Goal: Register for event/course

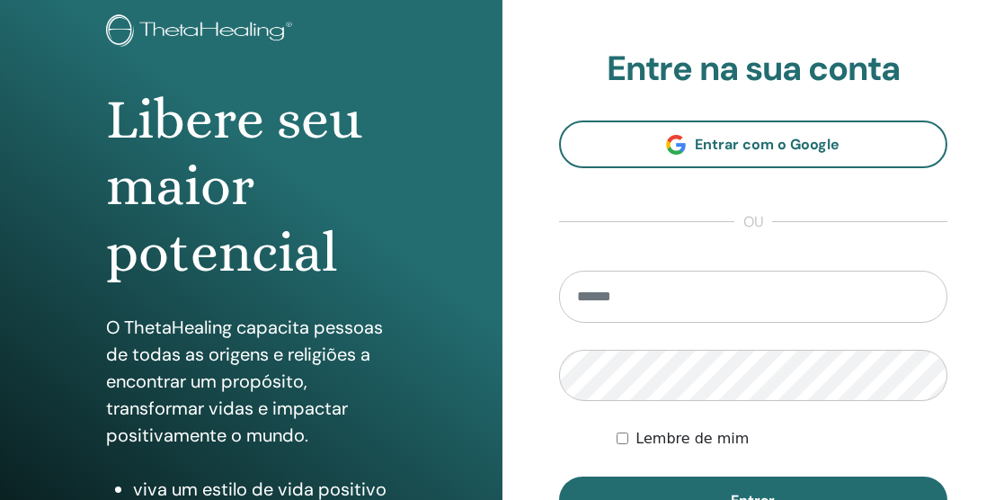
scroll to position [111, 0]
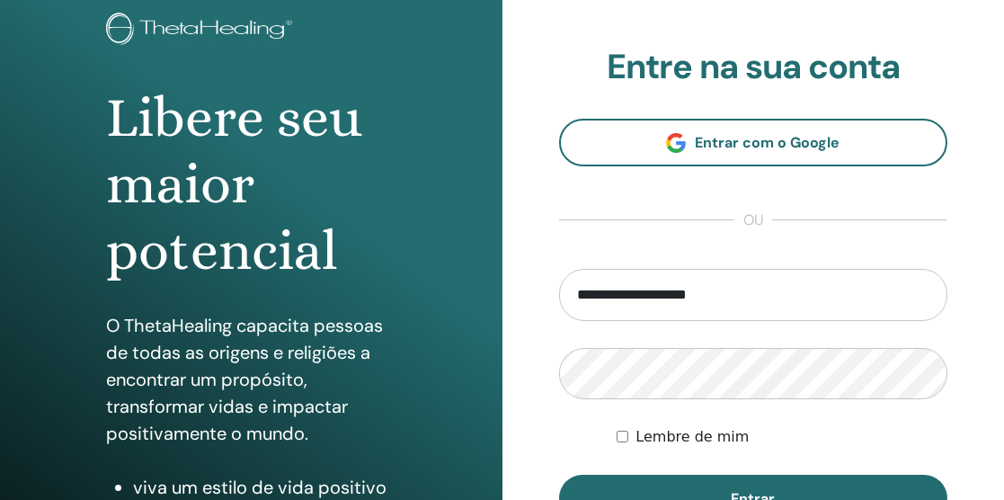
type input "**********"
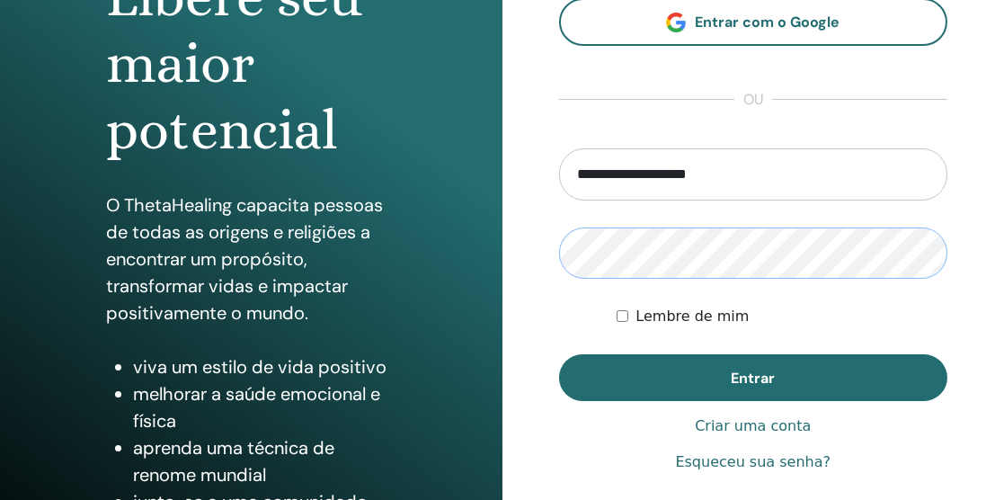
scroll to position [235, 0]
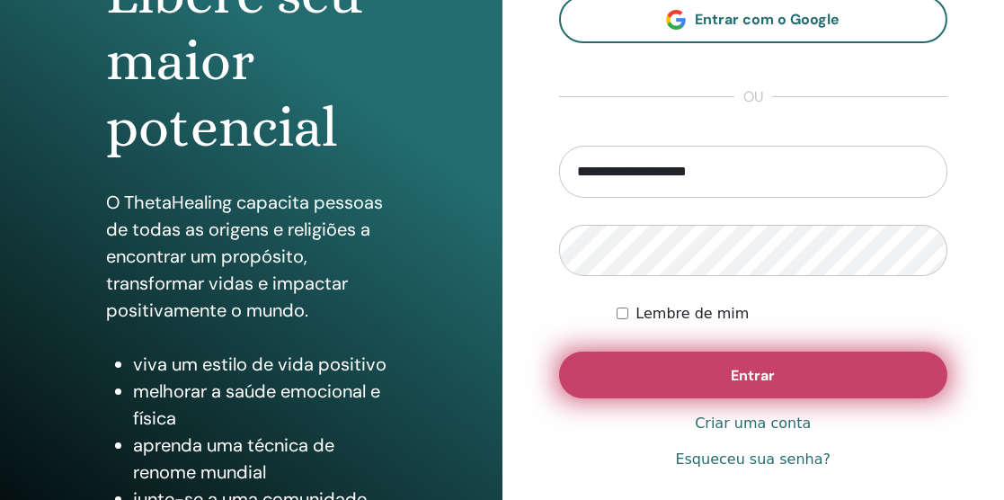
click at [813, 372] on button "Entrar" at bounding box center [753, 374] width 389 height 47
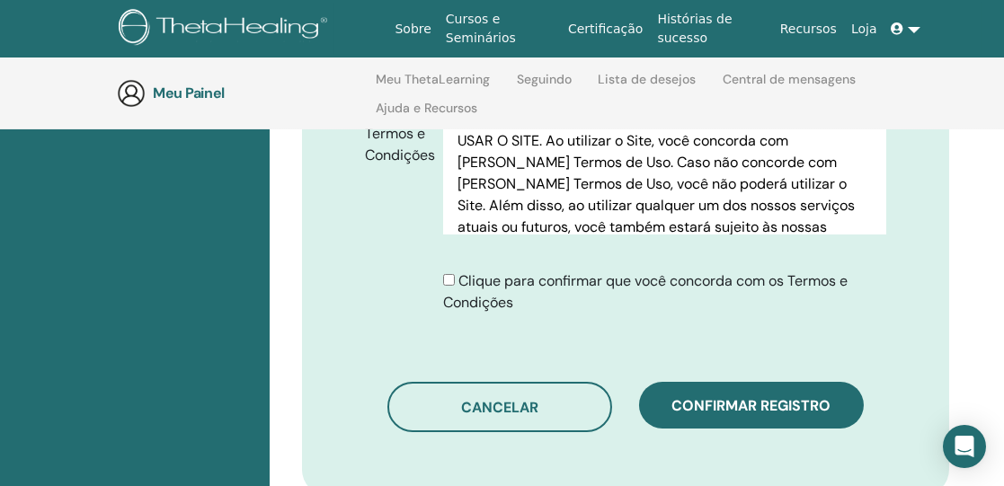
scroll to position [1046, 0]
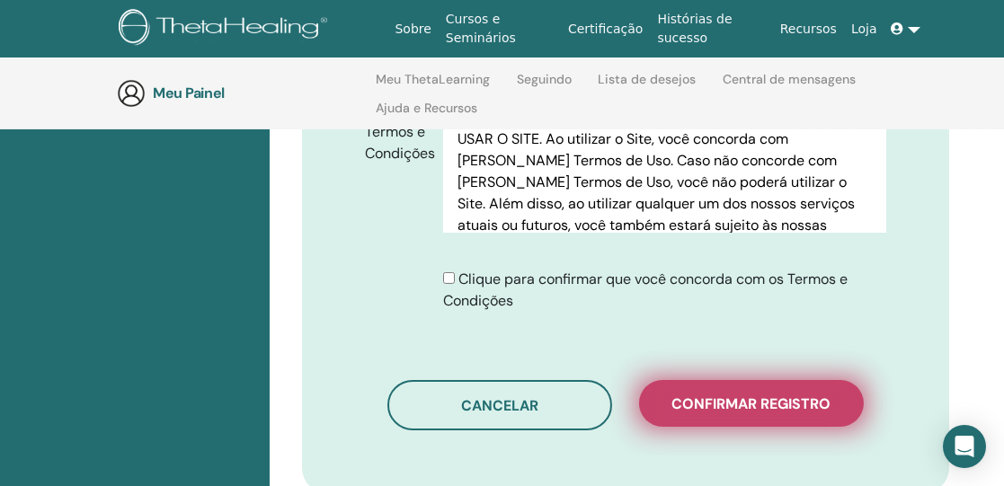
click at [744, 385] on button "Confirmar registro" at bounding box center [751, 403] width 225 height 47
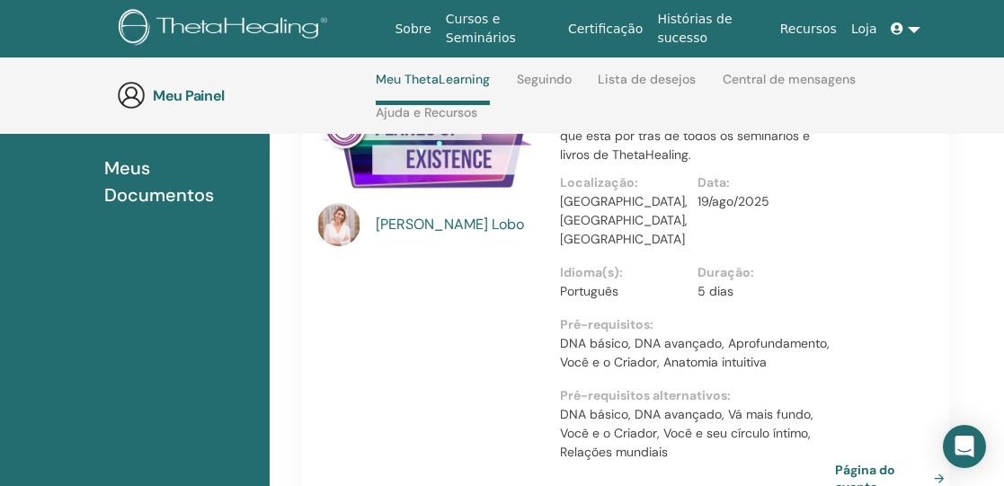
scroll to position [352, 0]
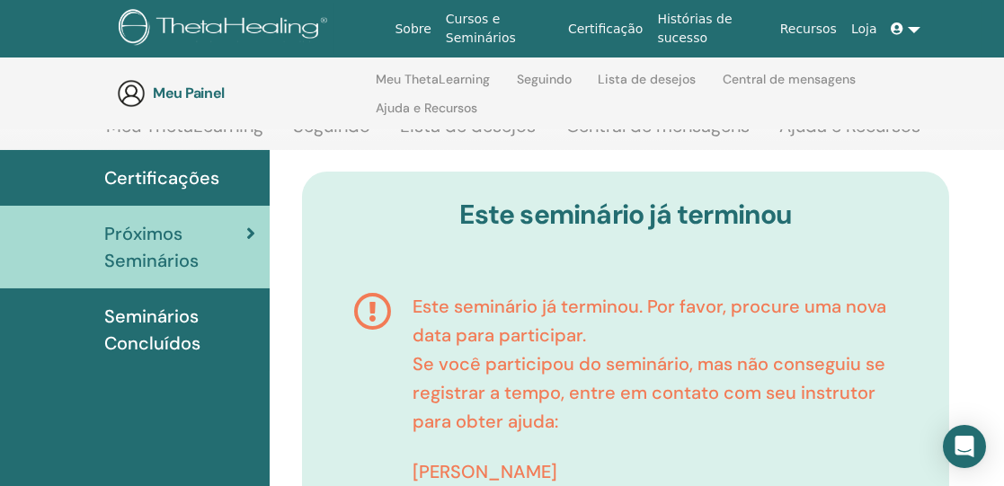
scroll to position [262, 0]
